Goal: Find specific page/section: Find specific page/section

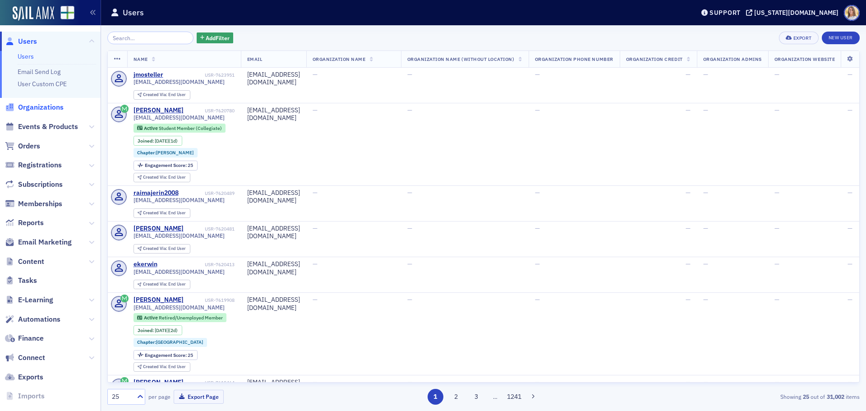
click at [37, 107] on span "Organizations" at bounding box center [41, 107] width 46 height 10
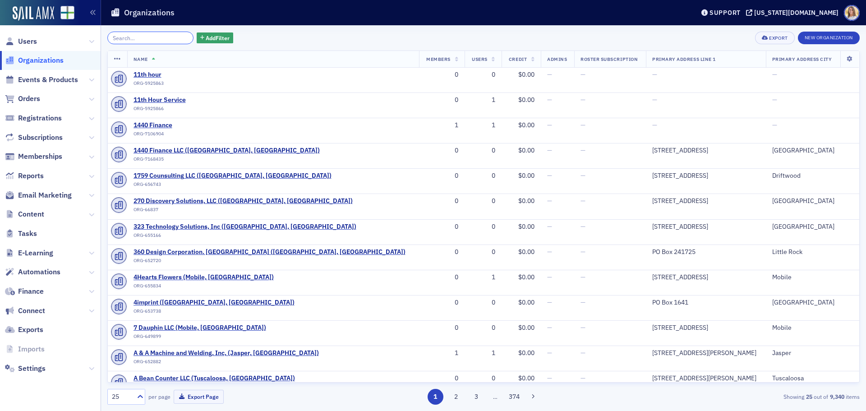
click at [135, 38] on input "search" at bounding box center [150, 38] width 86 height 13
click at [92, 178] on icon at bounding box center [91, 176] width 5 height 5
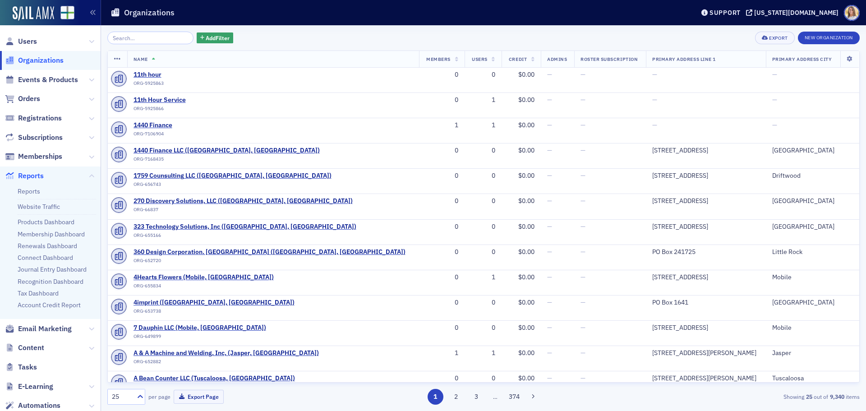
click at [34, 177] on span "Reports" at bounding box center [31, 176] width 26 height 10
